Goal: Download file/media

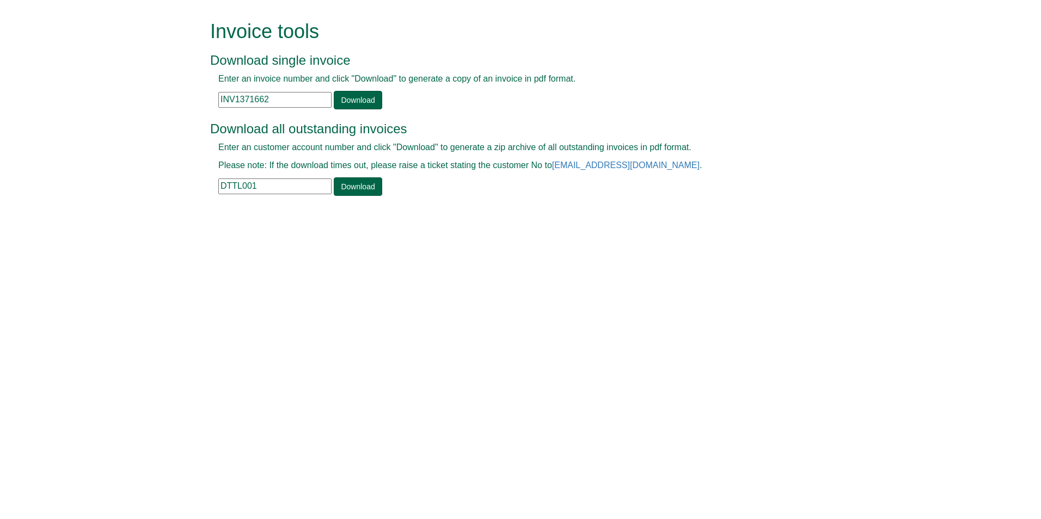
drag, startPoint x: 0, startPoint y: 0, endPoint x: 210, endPoint y: 187, distance: 281.0
click at [210, 187] on div "Invoice tools Download single invoice Enter an invoice number and click "Downlo…" at bounding box center [520, 109] width 637 height 219
type input "elt11"
click at [344, 187] on link "Download" at bounding box center [358, 186] width 48 height 19
click at [257, 190] on input "elt11" at bounding box center [274, 187] width 113 height 16
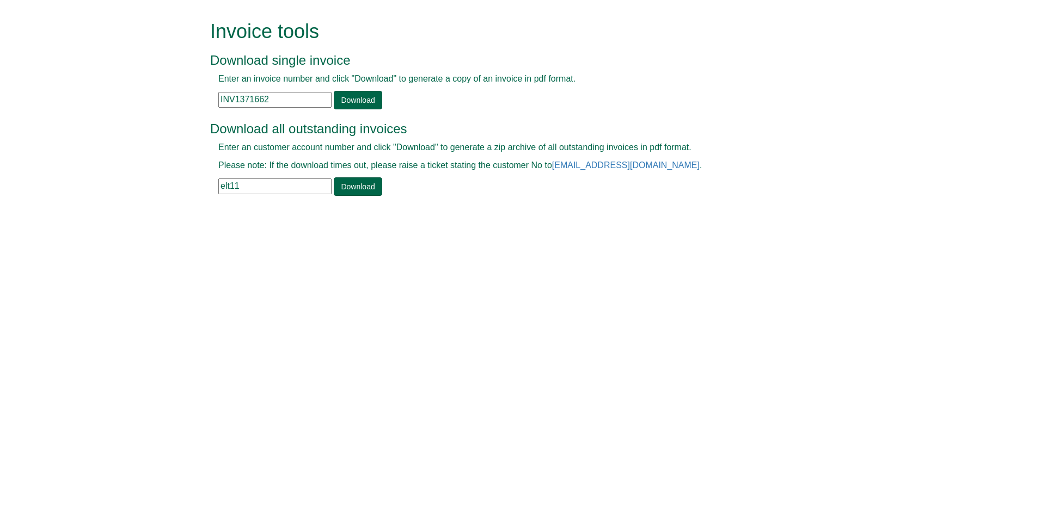
drag, startPoint x: 257, startPoint y: 186, endPoint x: 155, endPoint y: 193, distance: 103.1
click at [169, 193] on form "Invoice tools Download single invoice Enter an invoice number and click "Downlo…" at bounding box center [520, 109] width 1041 height 219
type input "ELT11"
click at [348, 188] on link "Download" at bounding box center [358, 186] width 48 height 19
click at [1013, 108] on form "Invoice tools Download single invoice Enter an invoice number and click "Downlo…" at bounding box center [520, 109] width 1041 height 219
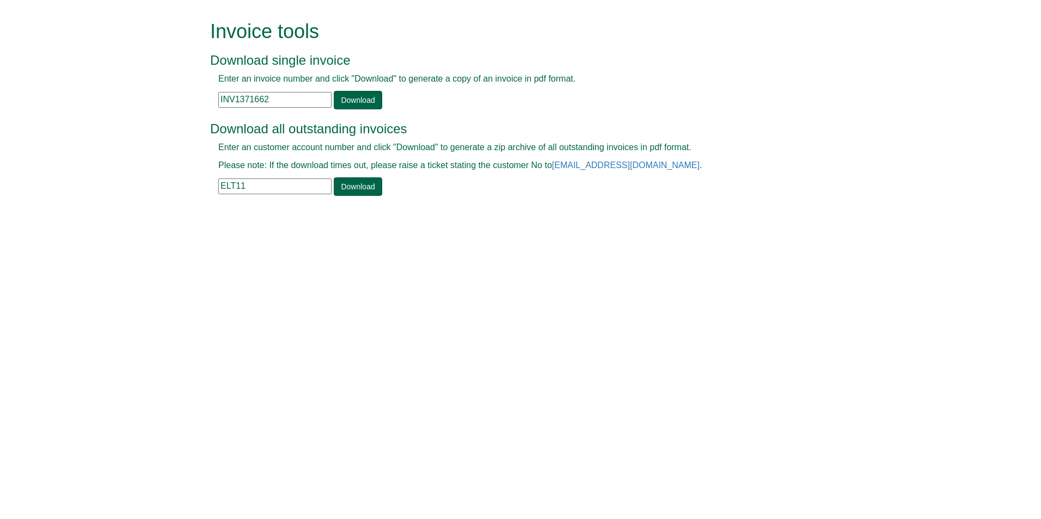
drag, startPoint x: 277, startPoint y: 99, endPoint x: 214, endPoint y: 100, distance: 62.6
click at [214, 100] on div "Enter an invoice number and click "Download" to generate a copy of an invoice i…" at bounding box center [508, 91] width 596 height 36
paste input "INV1317287"
type input "INV1317287"
click at [362, 97] on link "Download" at bounding box center [358, 100] width 48 height 19
